Goal: Find specific page/section

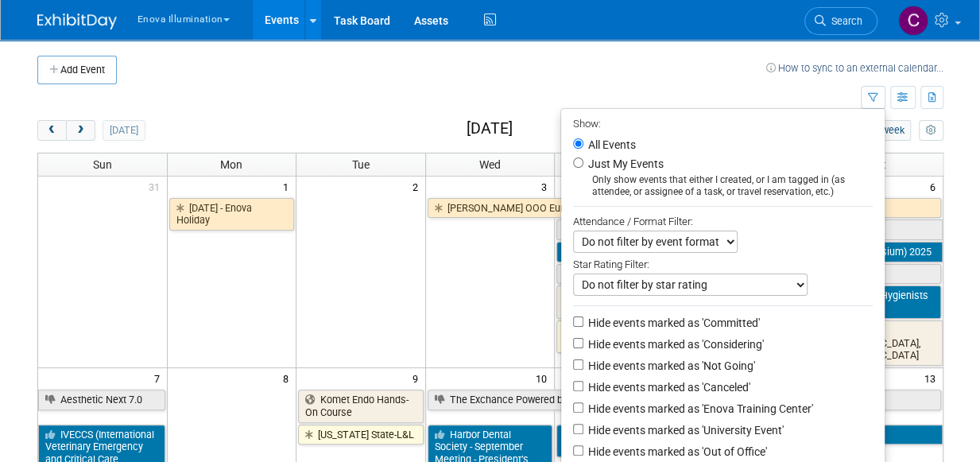
drag, startPoint x: 444, startPoint y: 72, endPoint x: 483, endPoint y: 110, distance: 54.5
click at [444, 72] on td at bounding box center [442, 70] width 650 height 29
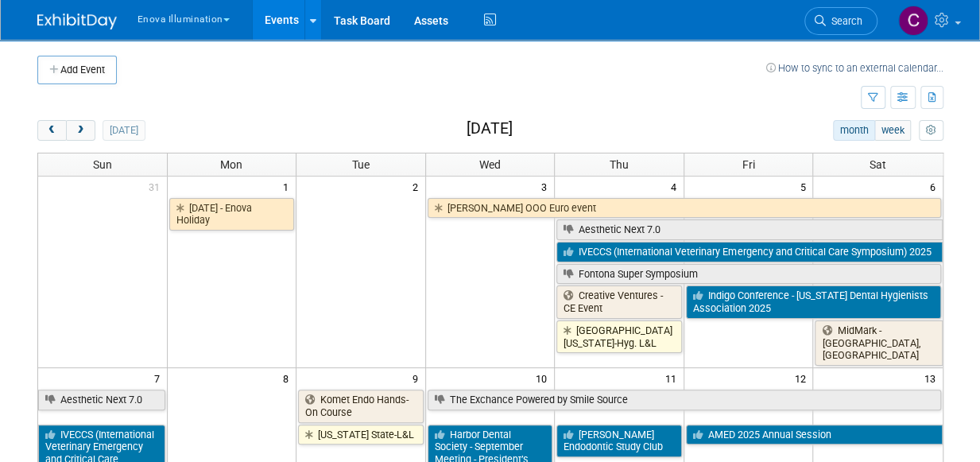
drag, startPoint x: 76, startPoint y: 133, endPoint x: 121, endPoint y: 146, distance: 46.3
click at [78, 132] on span "next" at bounding box center [81, 131] width 12 height 10
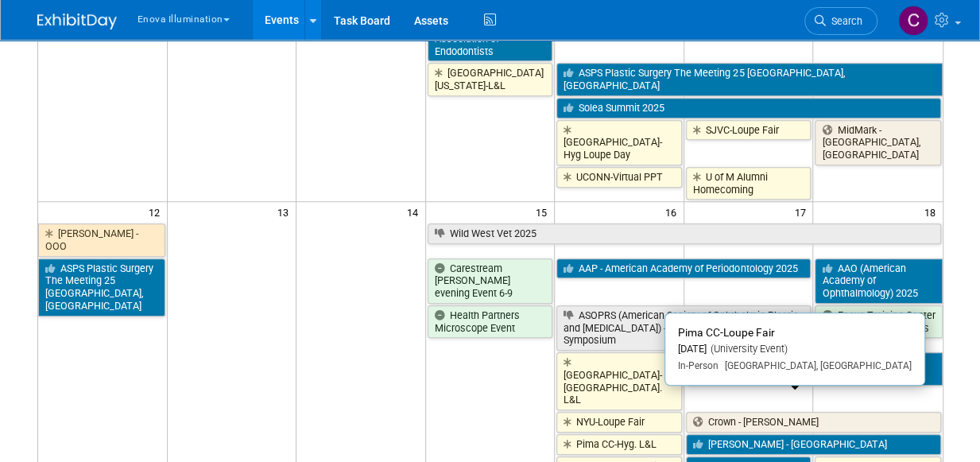
scroll to position [565, 0]
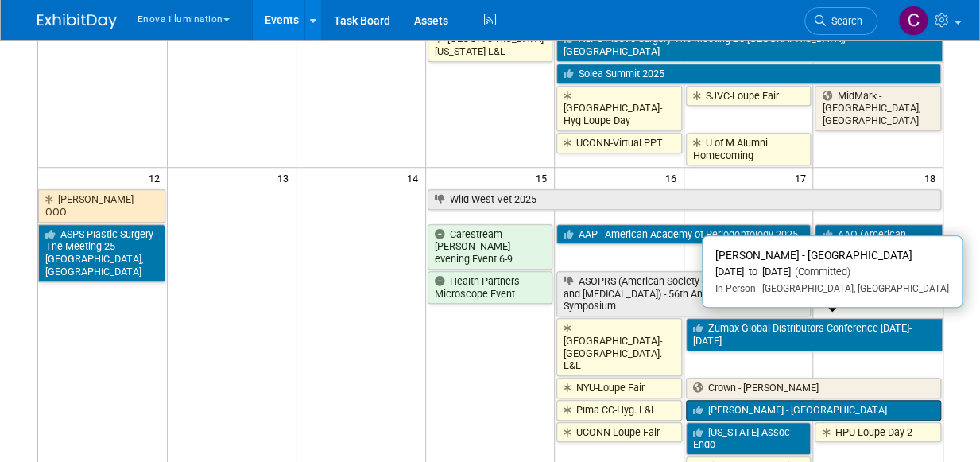
click at [725, 400] on link "[PERSON_NAME] - [GEOGRAPHIC_DATA]" at bounding box center [813, 410] width 255 height 21
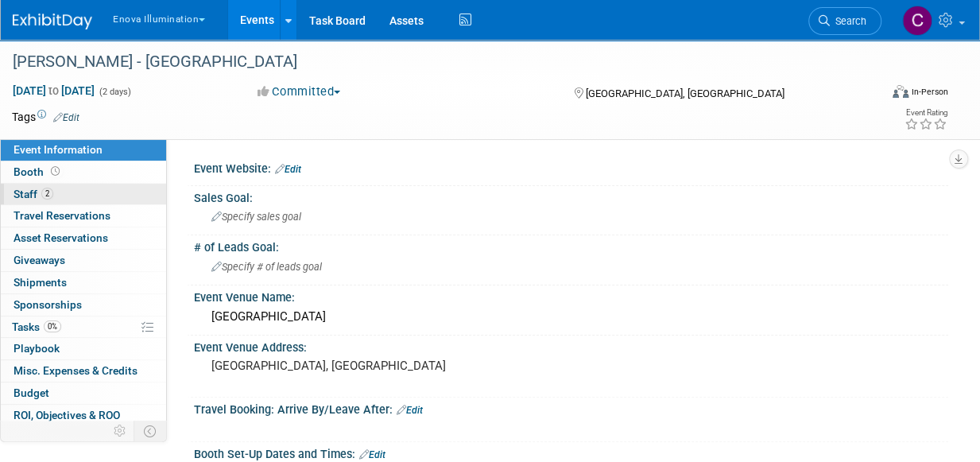
click at [29, 195] on span "Staff 2" at bounding box center [34, 194] width 40 height 13
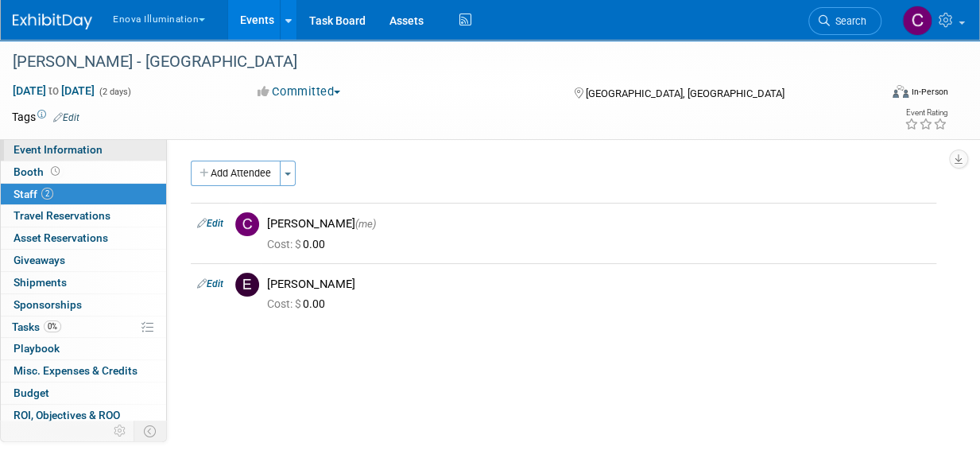
click at [46, 142] on link "Event Information" at bounding box center [83, 149] width 165 height 21
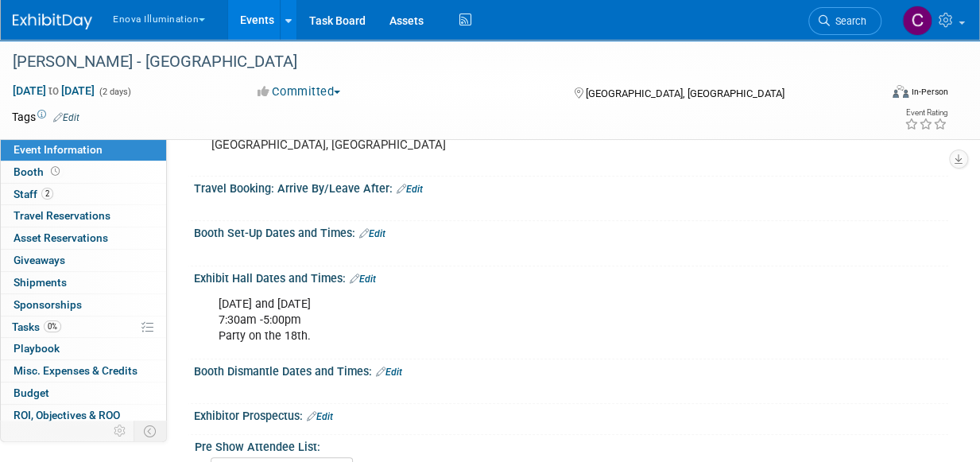
scroll to position [221, 0]
